Goal: Find specific page/section: Find specific page/section

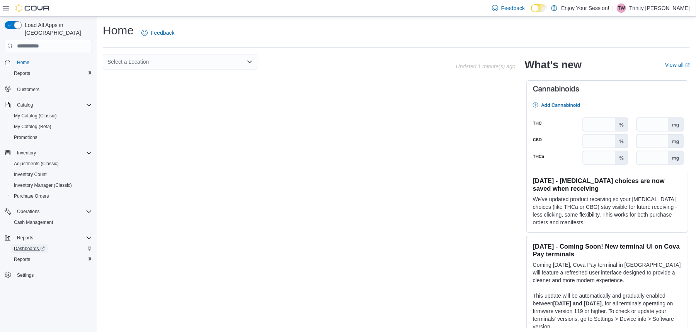
click at [33, 246] on span "Dashboards" at bounding box center [29, 249] width 31 height 6
click at [29, 245] on span "Dashboards" at bounding box center [29, 248] width 31 height 9
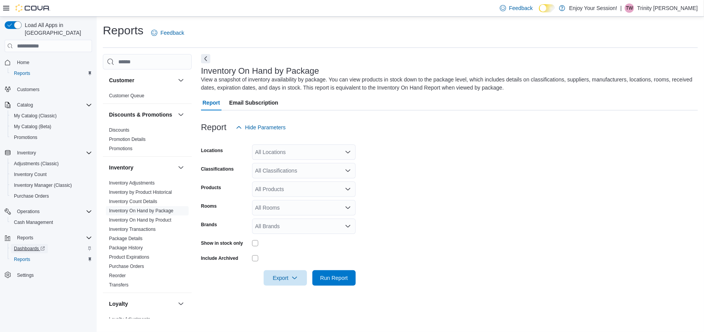
click at [39, 246] on span "Dashboards" at bounding box center [29, 249] width 31 height 6
